Goal: Check status: Check status

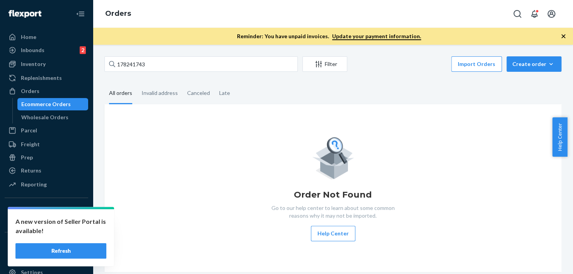
click at [152, 65] on input "178241743" at bounding box center [200, 63] width 193 height 15
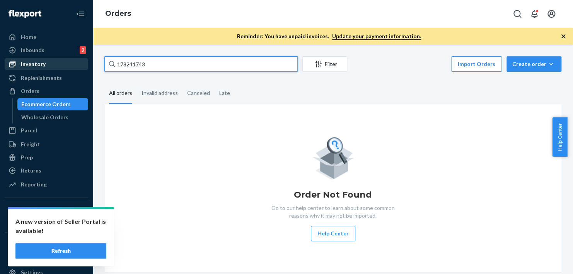
drag, startPoint x: 162, startPoint y: 63, endPoint x: 81, endPoint y: 58, distance: 80.9
click at [87, 58] on div "Home Inbounds 2 Shipping Plans Problems 2 Inventory Products Replenishments Ord…" at bounding box center [286, 137] width 573 height 274
paste input "3096"
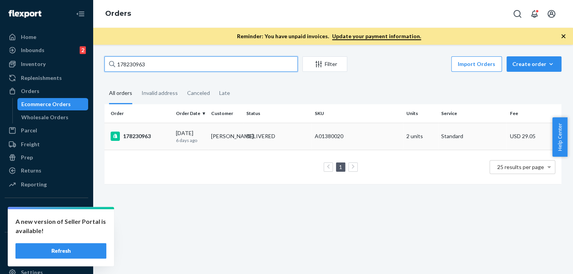
type input "178230963"
click at [149, 136] on div "178230963" at bounding box center [140, 136] width 59 height 9
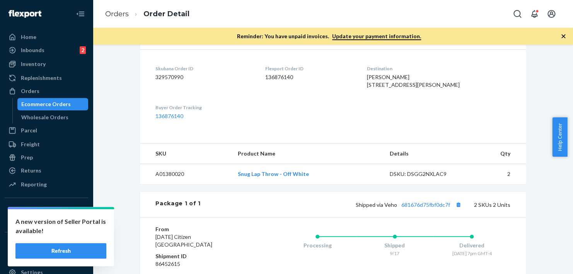
scroll to position [303, 0]
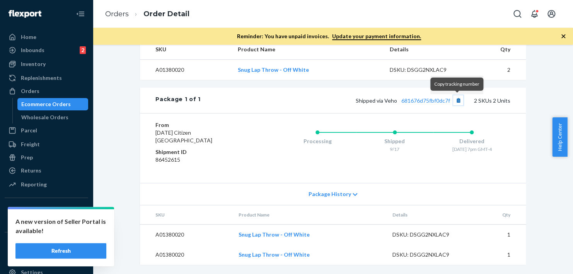
click at [459, 104] on button "Copy tracking number" at bounding box center [458, 100] width 10 height 10
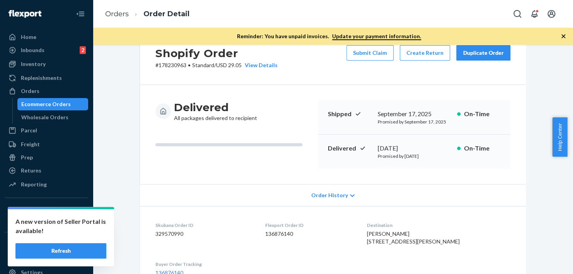
scroll to position [0, 0]
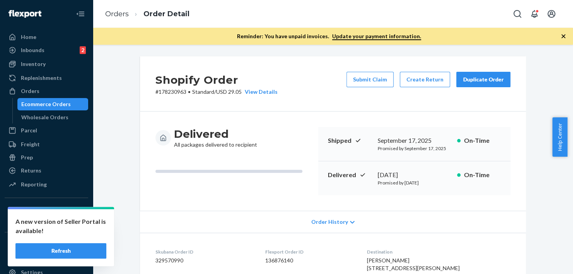
click at [67, 100] on div "Ecommerce Orders" at bounding box center [53, 104] width 70 height 11
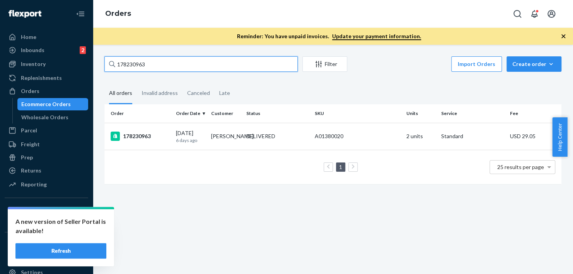
drag, startPoint x: 163, startPoint y: 63, endPoint x: 83, endPoint y: 65, distance: 79.2
click at [78, 66] on div "Home Inbounds 2 Shipping Plans Problems 2 Inventory Products Replenishments Ord…" at bounding box center [286, 137] width 573 height 274
paste input "#100034366278"
type input "#100034366278"
click at [143, 130] on td "100034366278" at bounding box center [138, 136] width 68 height 27
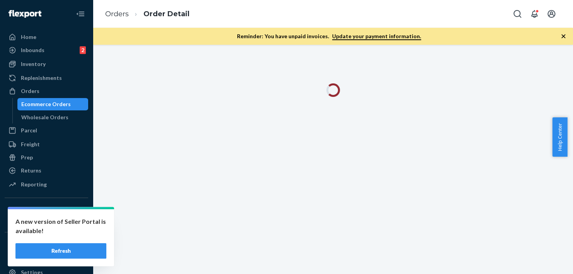
click at [563, 38] on icon "button" at bounding box center [563, 36] width 8 height 8
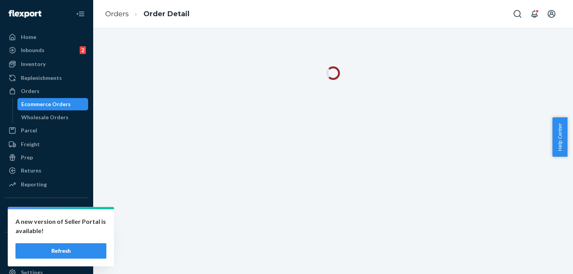
click at [67, 248] on button "Refresh" at bounding box center [60, 250] width 91 height 15
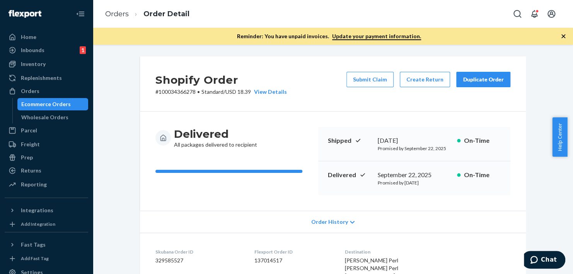
click at [563, 36] on icon "button" at bounding box center [563, 36] width 8 height 8
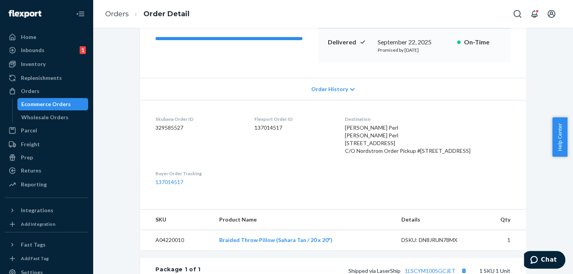
scroll to position [232, 0]
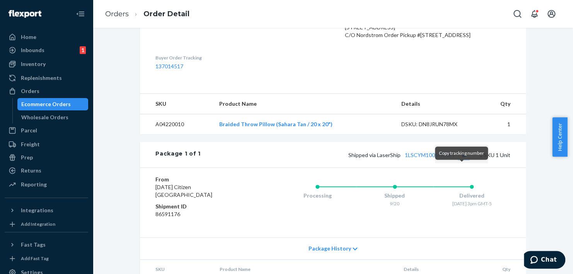
click at [462, 160] on button "Copy tracking number" at bounding box center [463, 155] width 10 height 10
click at [62, 106] on div "Ecommerce Orders" at bounding box center [45, 104] width 49 height 8
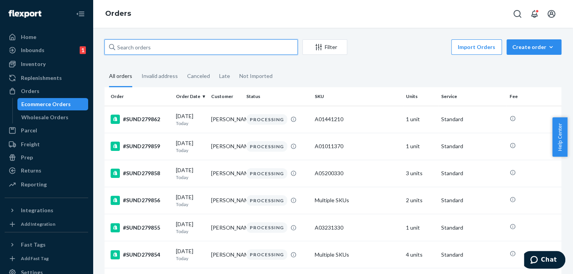
click at [161, 49] on input "text" at bounding box center [200, 46] width 193 height 15
paste input "#100034380063"
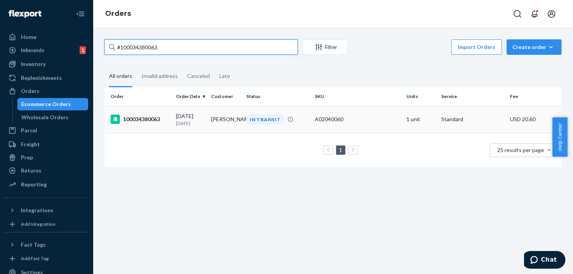
type input "#100034380063"
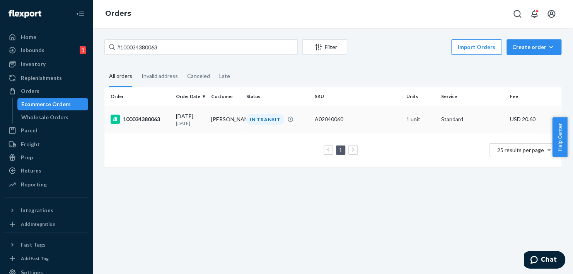
click at [144, 121] on div "100034380063" at bounding box center [140, 119] width 59 height 9
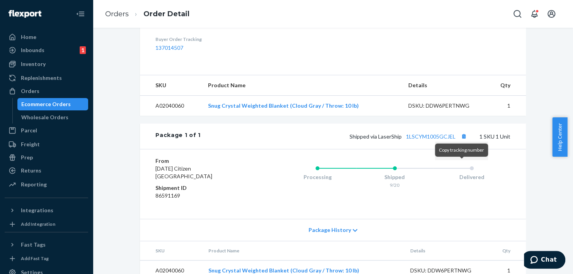
scroll to position [265, 0]
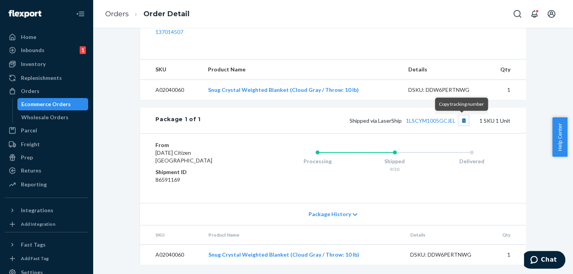
click at [460, 124] on button "Copy tracking number" at bounding box center [463, 121] width 10 height 10
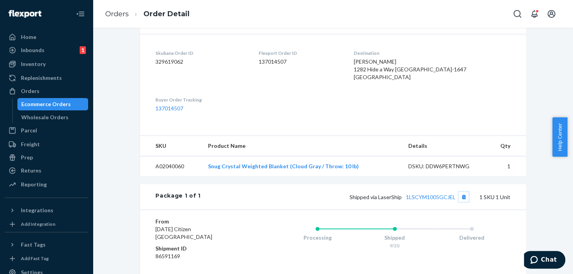
scroll to position [227, 0]
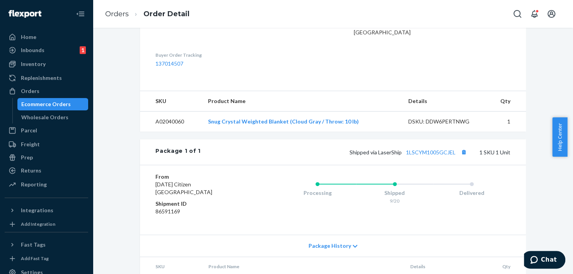
click at [69, 107] on div "Ecommerce Orders" at bounding box center [53, 104] width 70 height 11
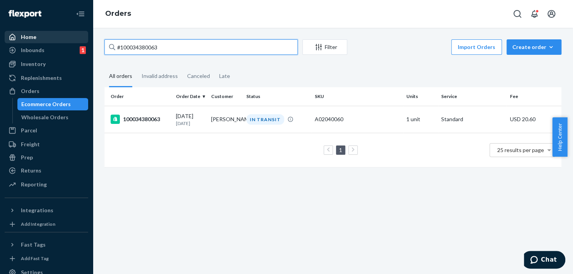
drag, startPoint x: 168, startPoint y: 50, endPoint x: 59, endPoint y: 39, distance: 109.6
click at [56, 38] on div "Home Inbounds 1 Shipping Plans Problems 1 Inventory Products Replenishments Ord…" at bounding box center [286, 137] width 573 height 274
paste input "454394"
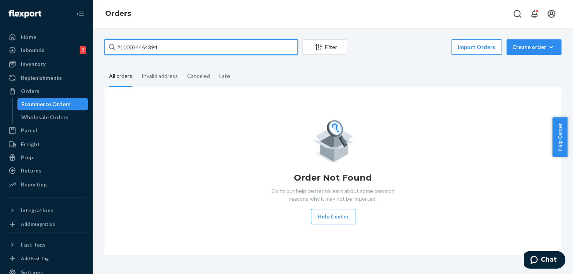
drag, startPoint x: 167, startPoint y: 53, endPoint x: 105, endPoint y: 53, distance: 62.6
click at [105, 53] on input "#100034454394" at bounding box center [200, 46] width 193 height 15
paste input "5686"
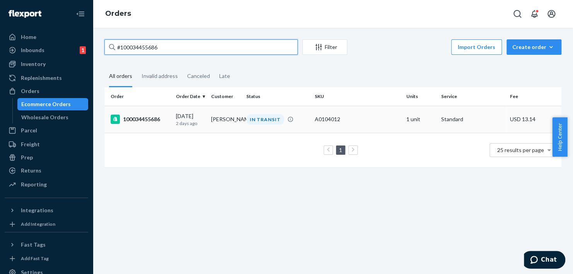
type input "#100034455686"
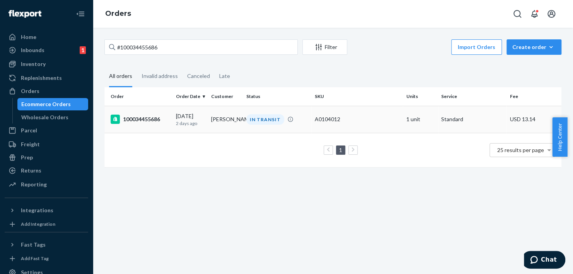
click at [157, 118] on div "100034455686" at bounding box center [140, 119] width 59 height 9
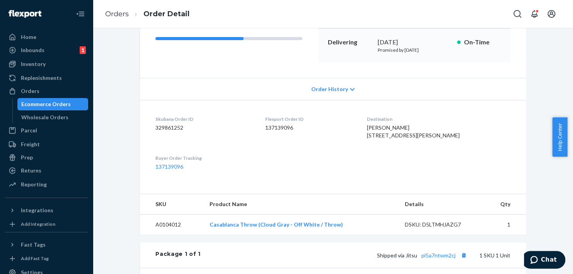
scroll to position [232, 0]
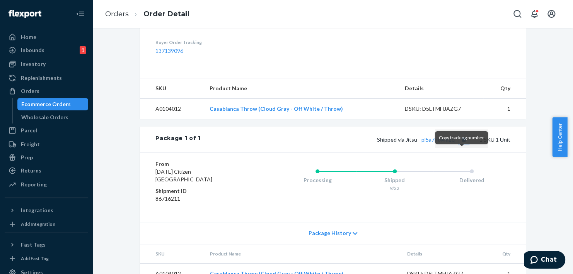
click at [459, 145] on button "Copy tracking number" at bounding box center [463, 139] width 10 height 10
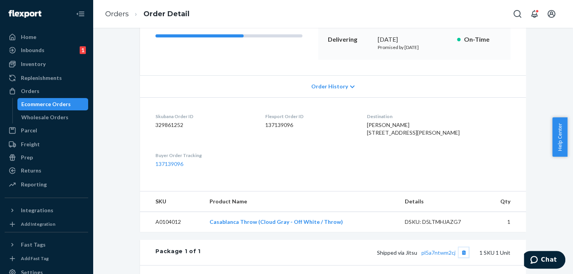
scroll to position [72, 0]
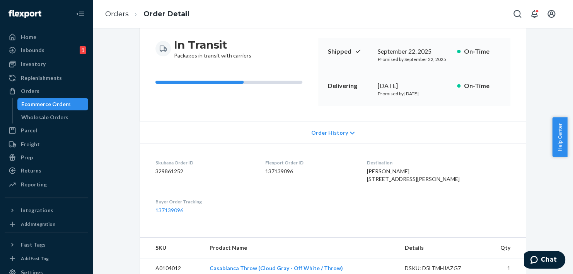
click at [51, 104] on div "Ecommerce Orders" at bounding box center [45, 104] width 49 height 8
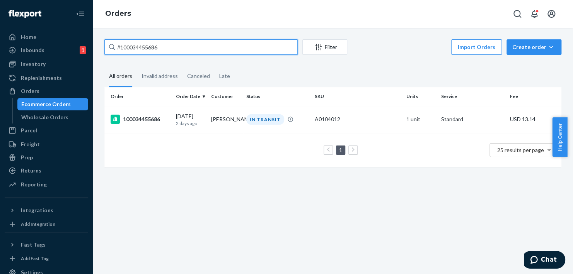
drag, startPoint x: 166, startPoint y: 48, endPoint x: 84, endPoint y: 43, distance: 82.1
click at [84, 43] on div "Home Inbounds 1 Shipping Plans Problems 1 Inventory Products Replenishments Ord…" at bounding box center [286, 137] width 573 height 274
paste input "742"
type input "#100034455742"
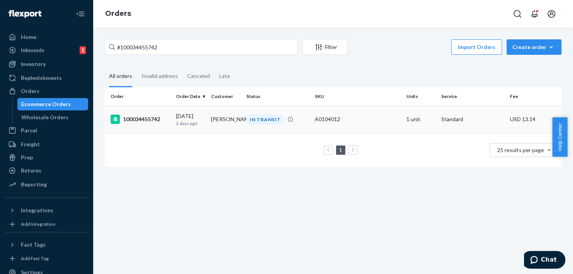
click at [142, 123] on div "100034455742" at bounding box center [140, 119] width 59 height 9
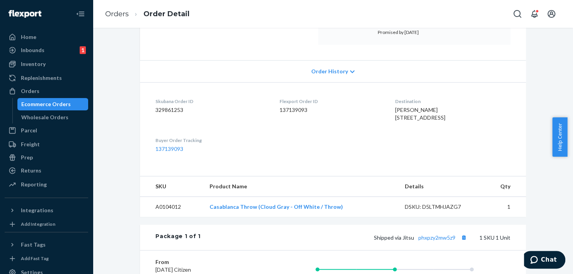
scroll to position [193, 0]
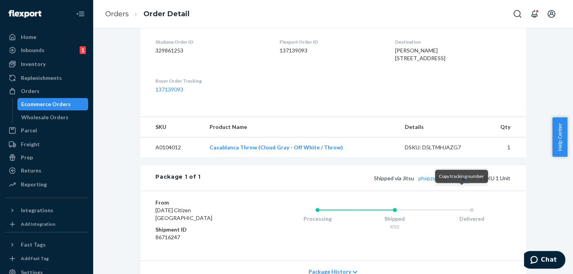
click at [461, 183] on button "Copy tracking number" at bounding box center [463, 178] width 10 height 10
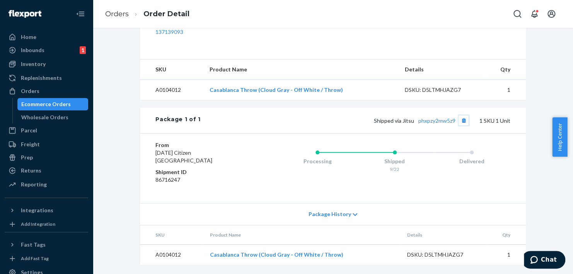
scroll to position [0, 0]
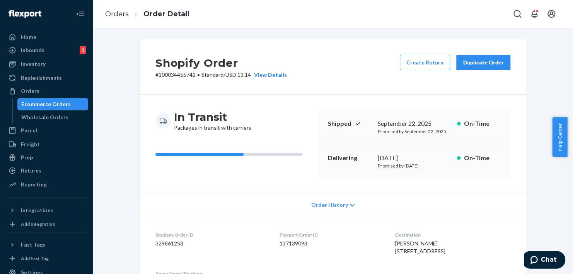
click at [65, 105] on div "Ecommerce Orders" at bounding box center [45, 104] width 49 height 8
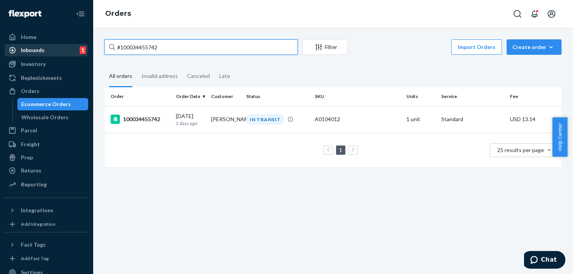
drag, startPoint x: 166, startPoint y: 44, endPoint x: 81, endPoint y: 47, distance: 85.1
click at [81, 47] on div "Home Inbounds 1 Shipping Plans Problems 1 Inventory Products Replenishments Ord…" at bounding box center [286, 137] width 573 height 274
paste input "76288"
type input "#100034476288"
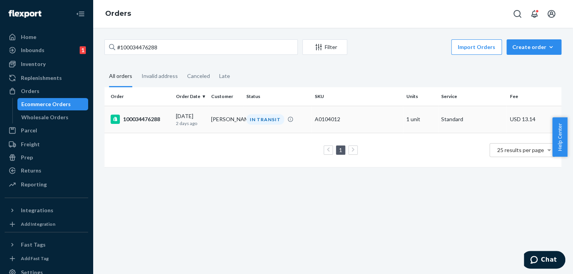
click at [146, 118] on div "100034476288" at bounding box center [140, 119] width 59 height 9
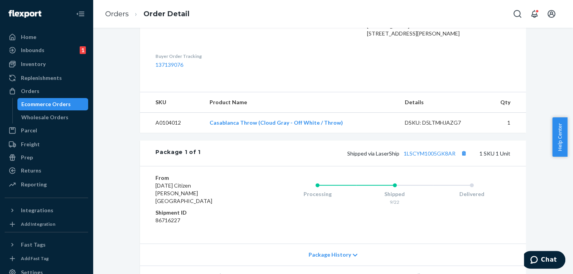
scroll to position [232, 0]
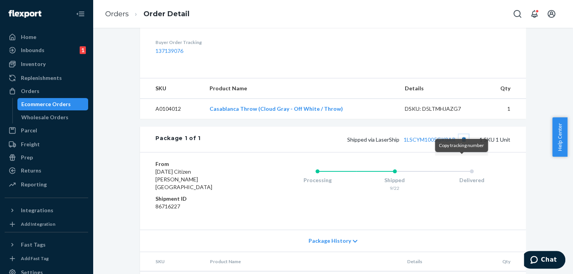
click at [463, 145] on button "Copy tracking number" at bounding box center [463, 139] width 10 height 10
